Goal: Communication & Community: Answer question/provide support

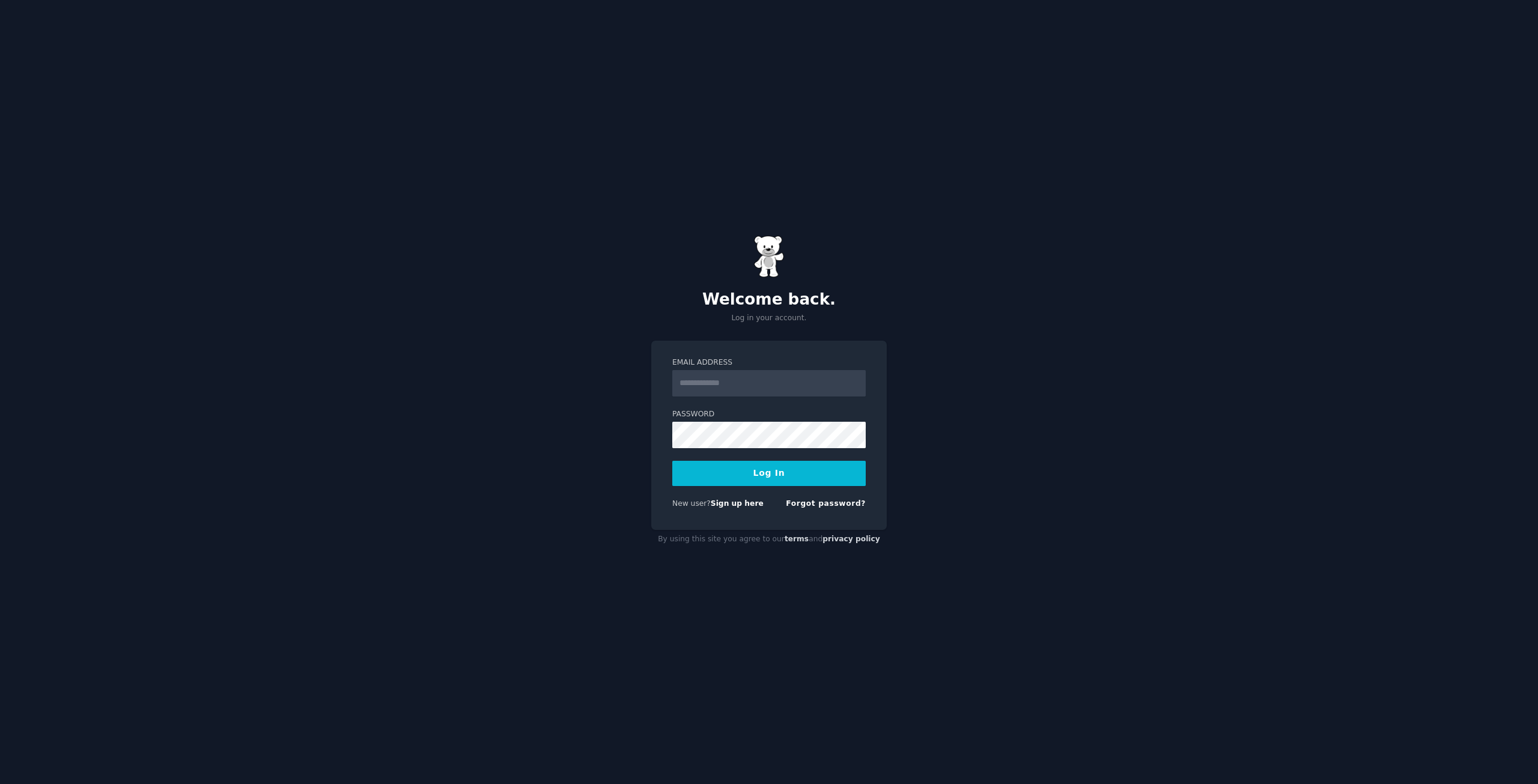
click at [739, 387] on input "Email Address" at bounding box center [769, 383] width 193 height 26
type input "**********"
click at [757, 478] on button "Log In" at bounding box center [769, 473] width 193 height 25
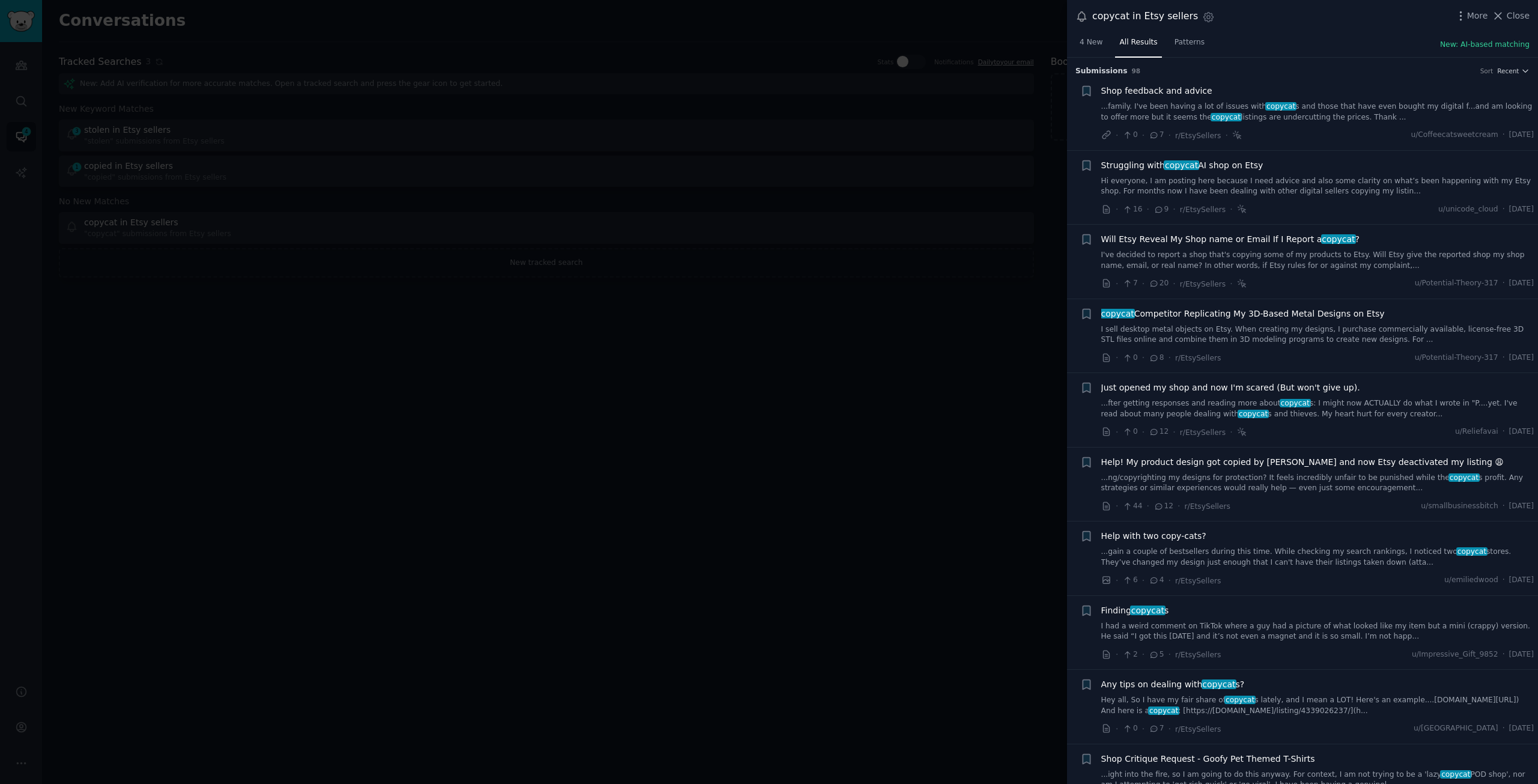
click at [1225, 102] on link "...family. I've been having a lot of issues with copycat s and those that have …" at bounding box center [1318, 112] width 433 height 21
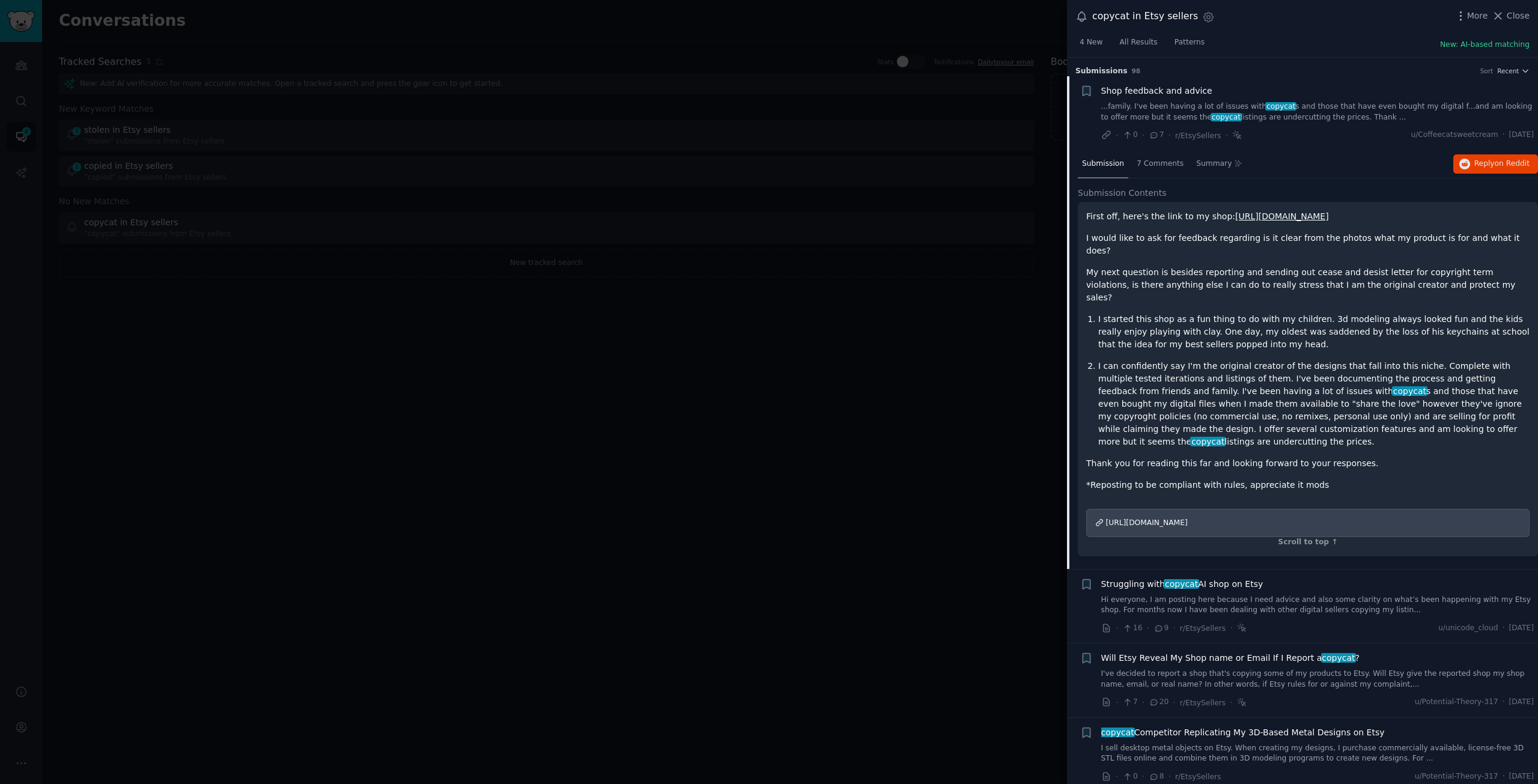
scroll to position [19, 0]
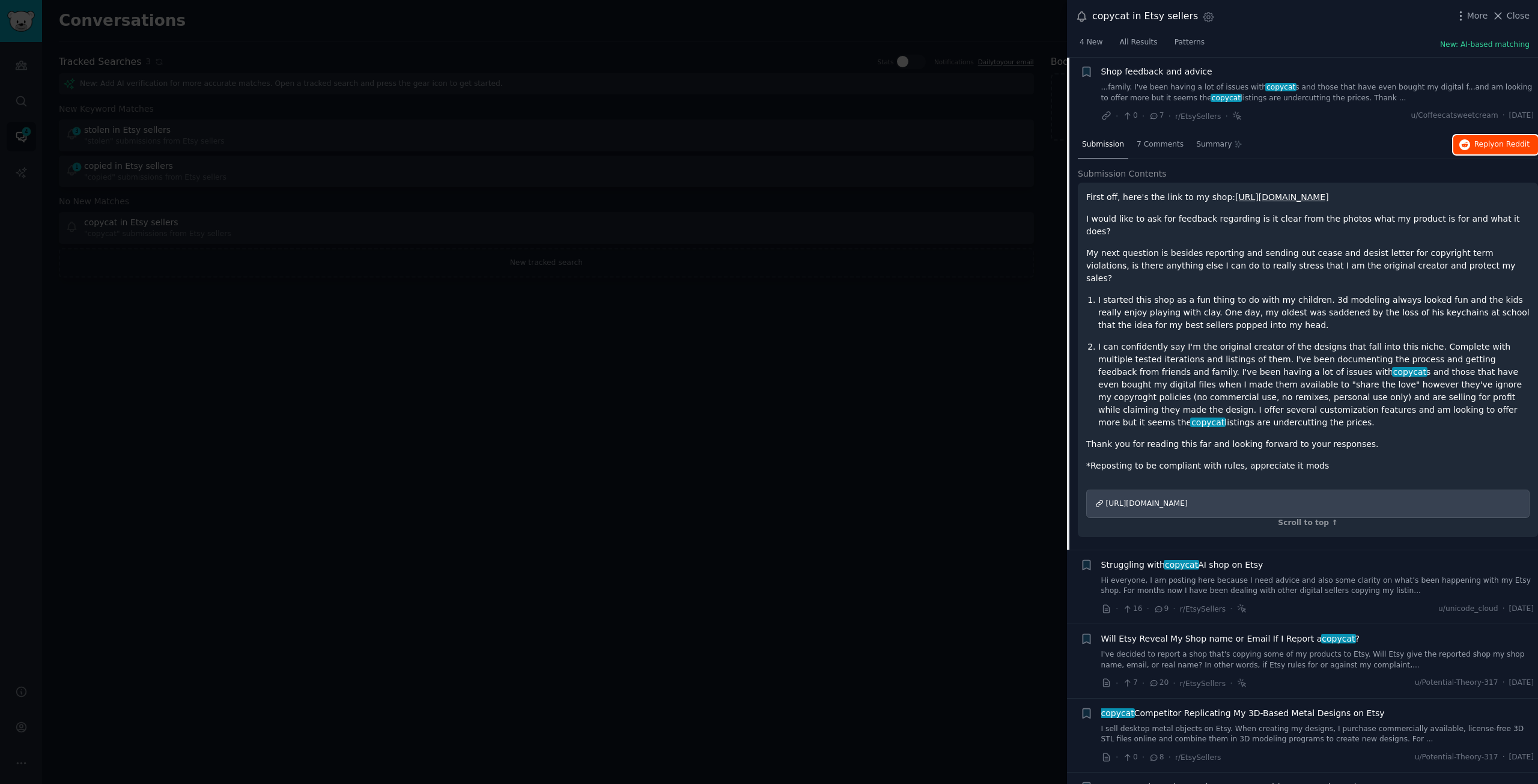
click at [1472, 147] on button "Reply on Reddit" at bounding box center [1495, 144] width 85 height 19
